Goal: Task Accomplishment & Management: Manage account settings

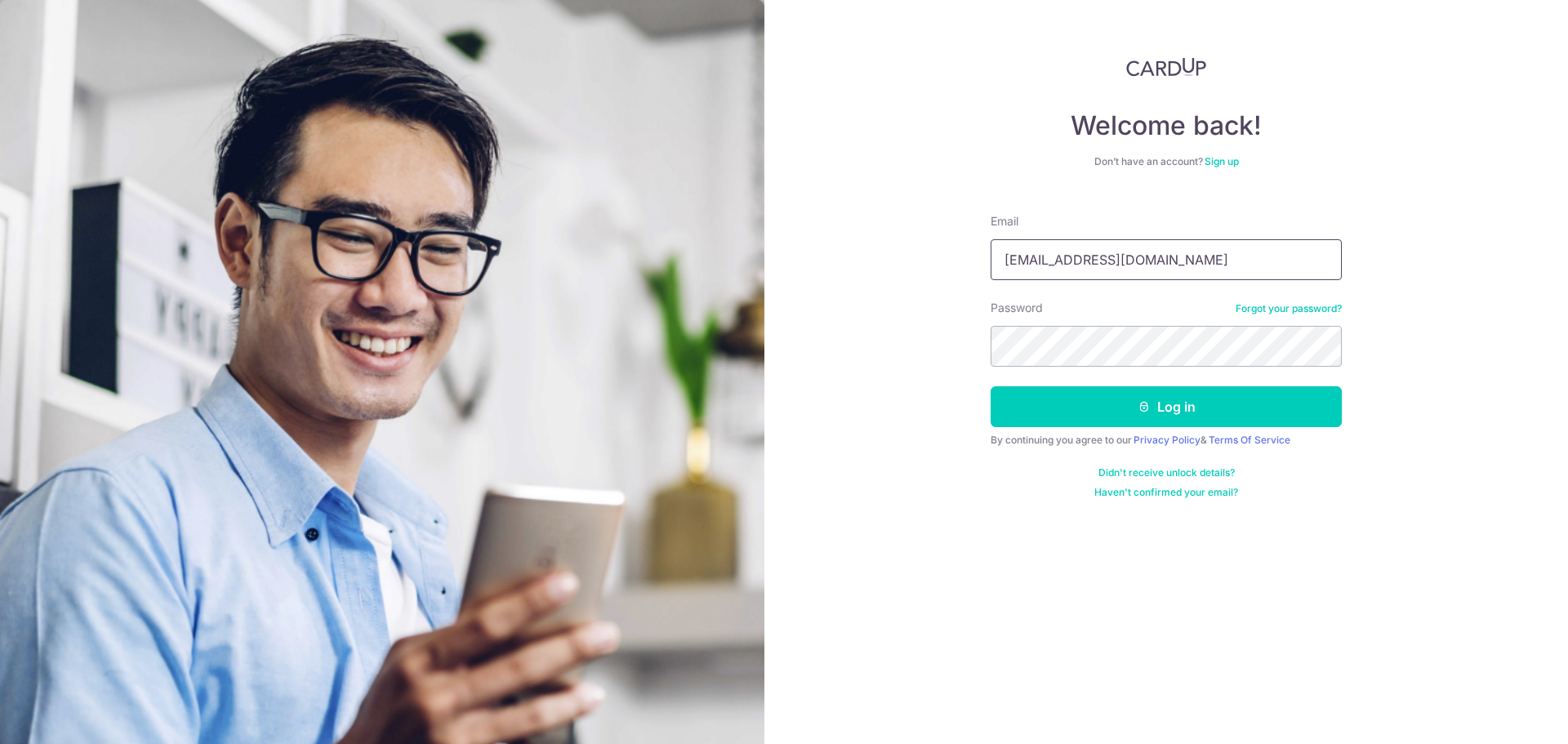
click at [1179, 267] on input "[EMAIL_ADDRESS][DOMAIN_NAME]" at bounding box center [1166, 260] width 351 height 41
type input "[EMAIL_ADDRESS][DOMAIN_NAME]"
click at [1113, 406] on button "Log in" at bounding box center [1166, 407] width 351 height 41
